Goal: Find specific page/section: Find specific page/section

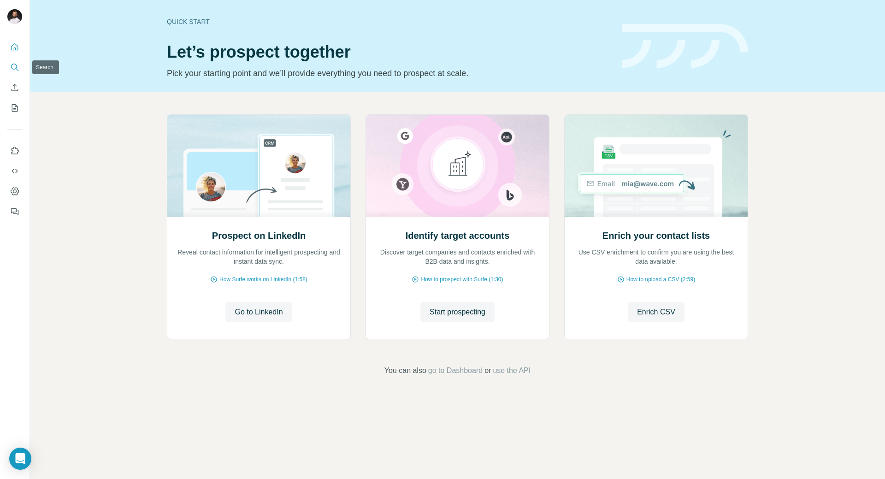
click at [17, 67] on icon "Search" at bounding box center [14, 67] width 6 height 6
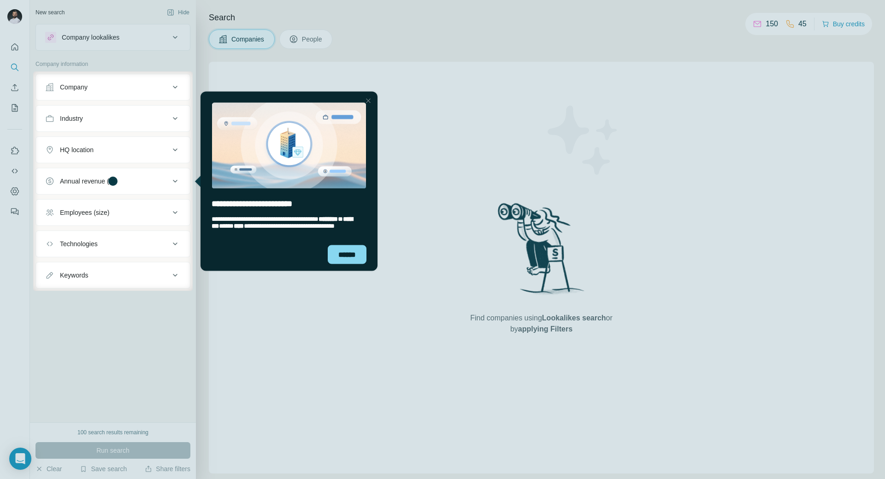
click at [366, 101] on div at bounding box center [368, 100] width 11 height 11
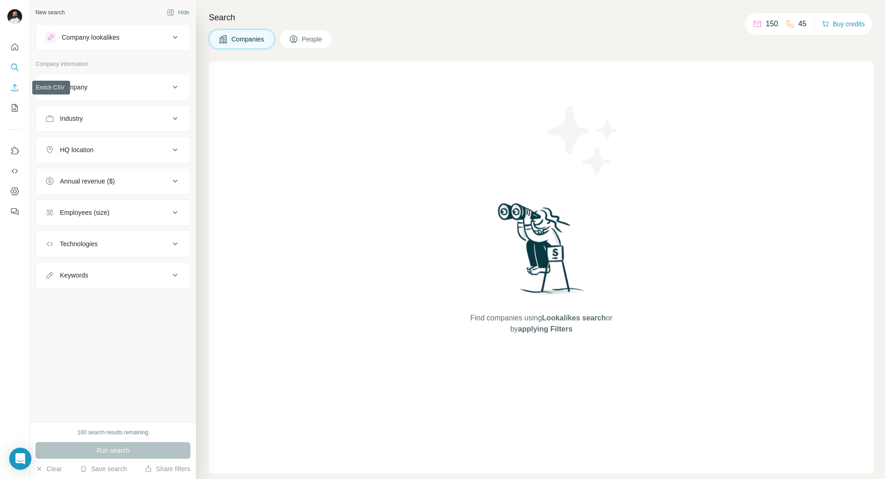
click at [16, 84] on icon "Enrich CSV" at bounding box center [14, 87] width 9 height 9
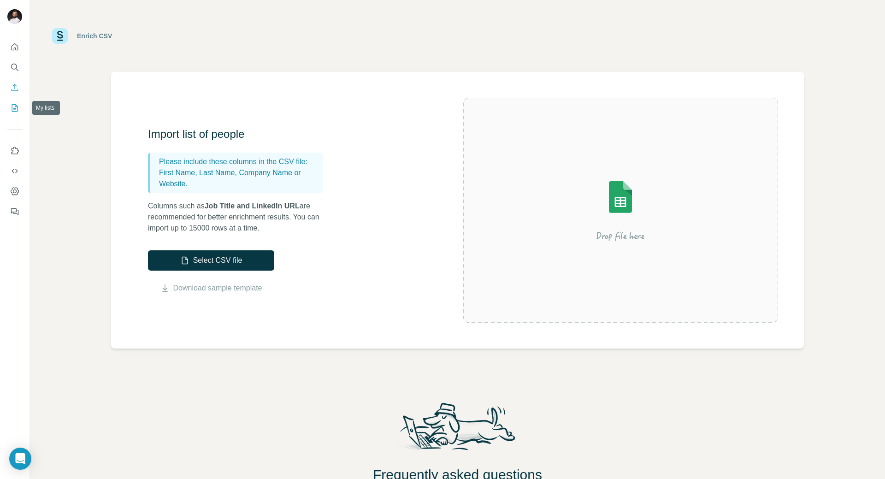
click at [13, 106] on icon "My lists" at bounding box center [14, 107] width 9 height 9
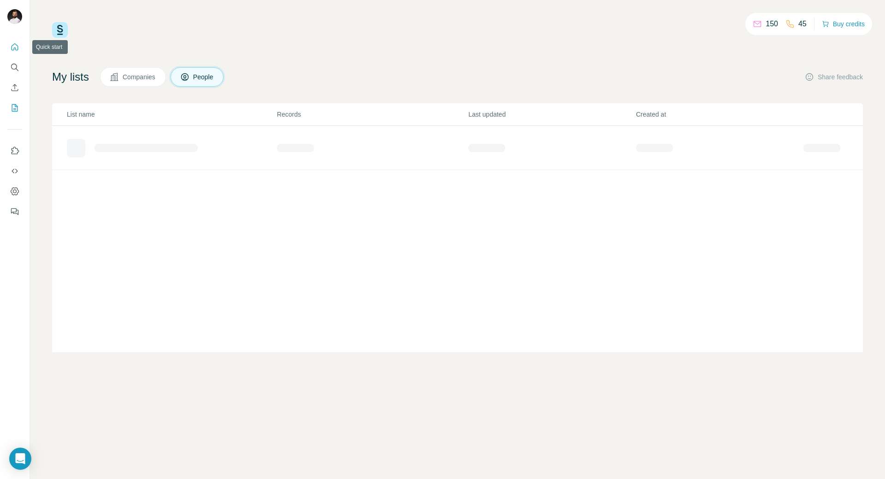
click at [18, 44] on icon "Quick start" at bounding box center [14, 46] width 9 height 9
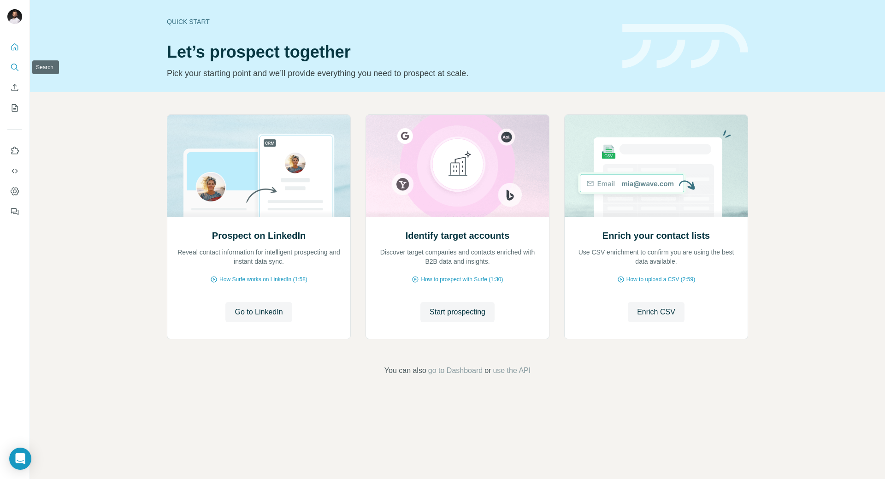
click at [18, 66] on icon "Search" at bounding box center [14, 67] width 9 height 9
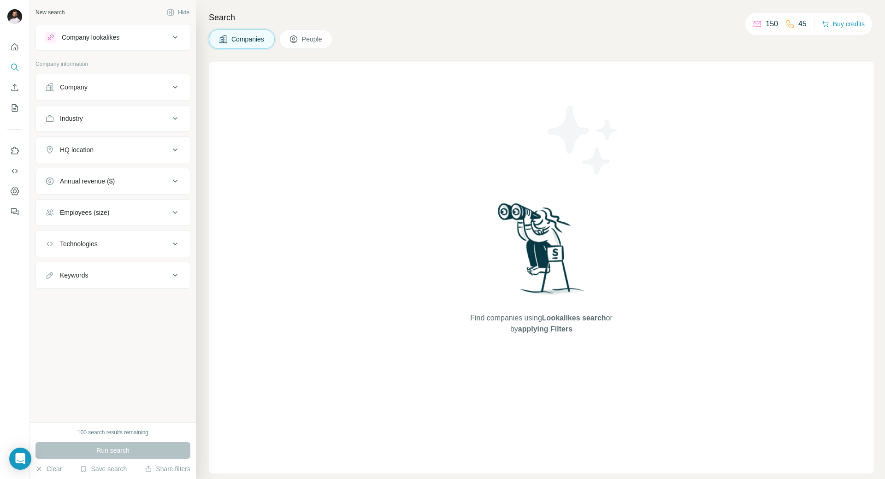
click at [305, 42] on span "People" at bounding box center [312, 39] width 21 height 9
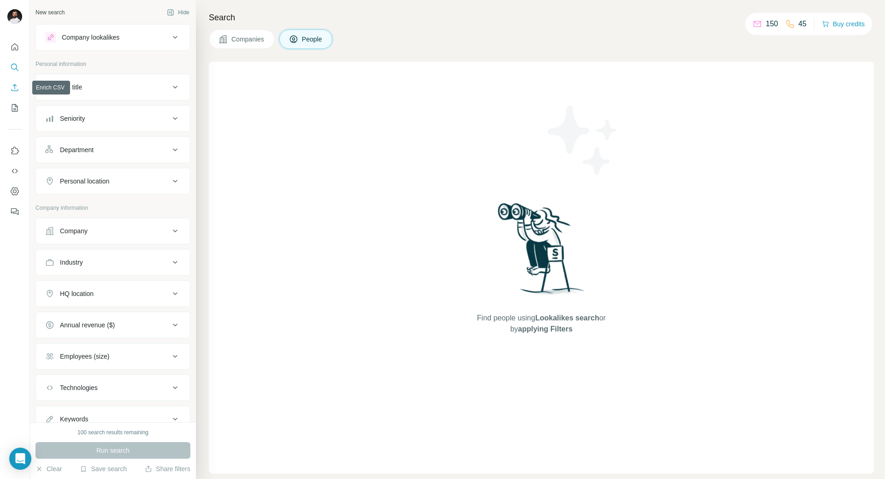
click at [14, 87] on icon "Enrich CSV" at bounding box center [14, 87] width 9 height 9
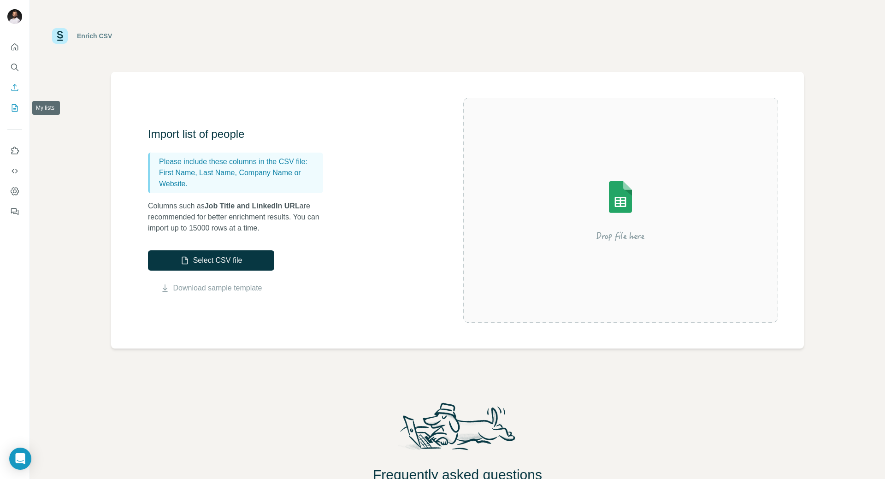
click at [16, 111] on icon "My lists" at bounding box center [15, 107] width 6 height 7
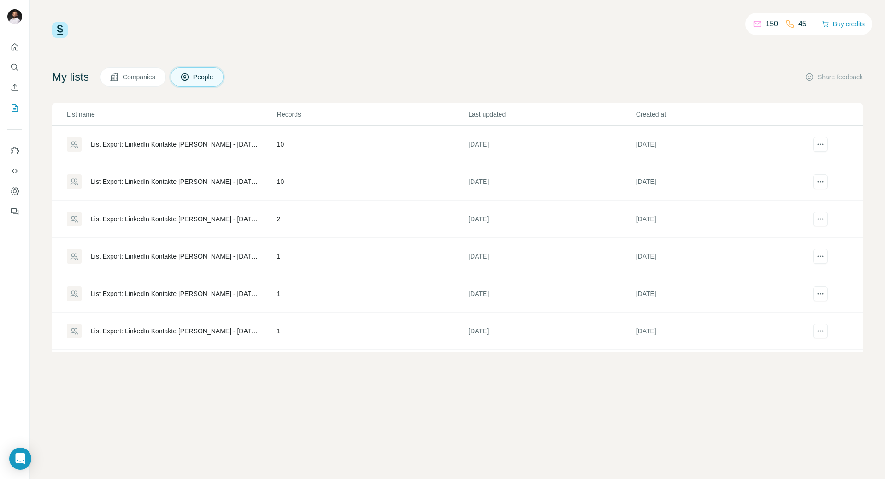
click at [261, 150] on div "List Export: LinkedIn Kontakte [PERSON_NAME] - [DATE] 10:06" at bounding box center [171, 144] width 209 height 15
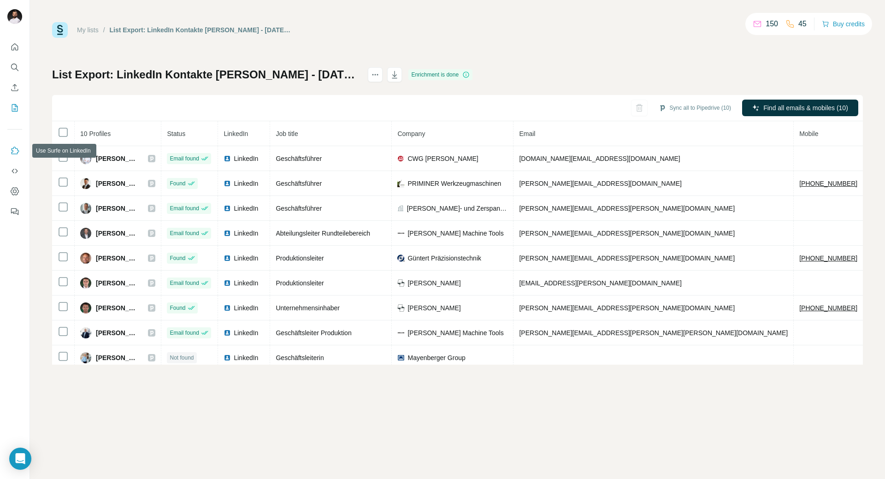
click at [18, 155] on button "Use Surfe on LinkedIn" at bounding box center [14, 150] width 15 height 17
